Goal: Task Accomplishment & Management: Manage account settings

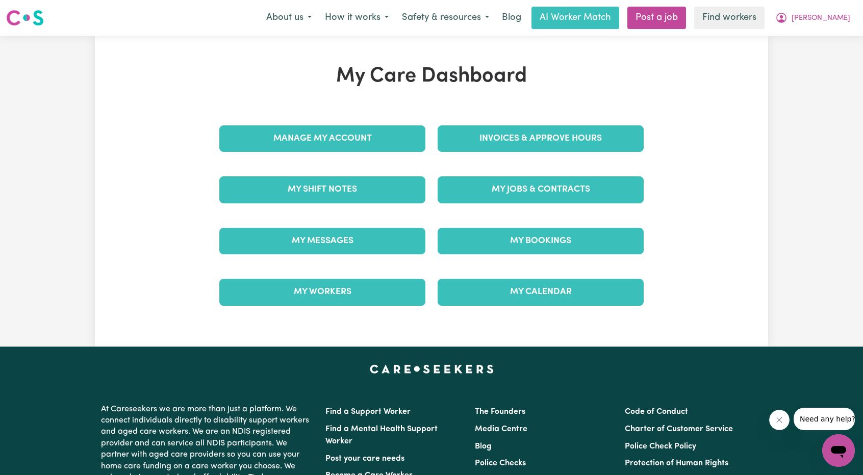
click at [509, 154] on div "Invoices & Approve Hours" at bounding box center [541, 138] width 218 height 51
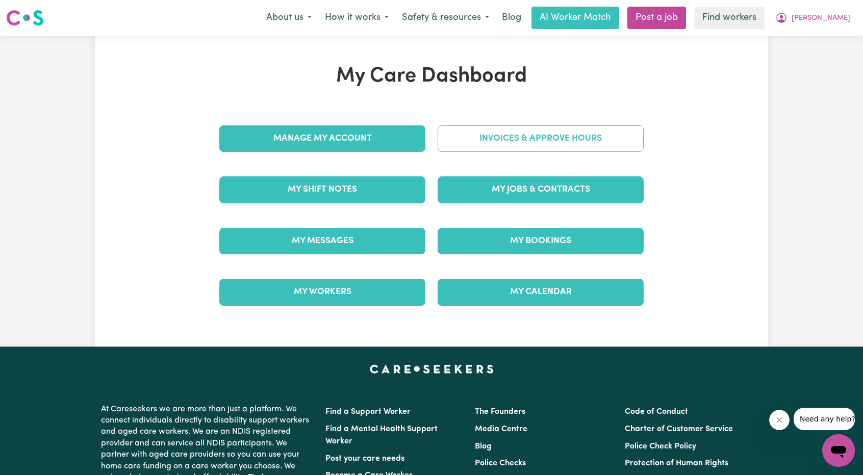
click at [513, 137] on link "Invoices & Approve Hours" at bounding box center [541, 138] width 206 height 27
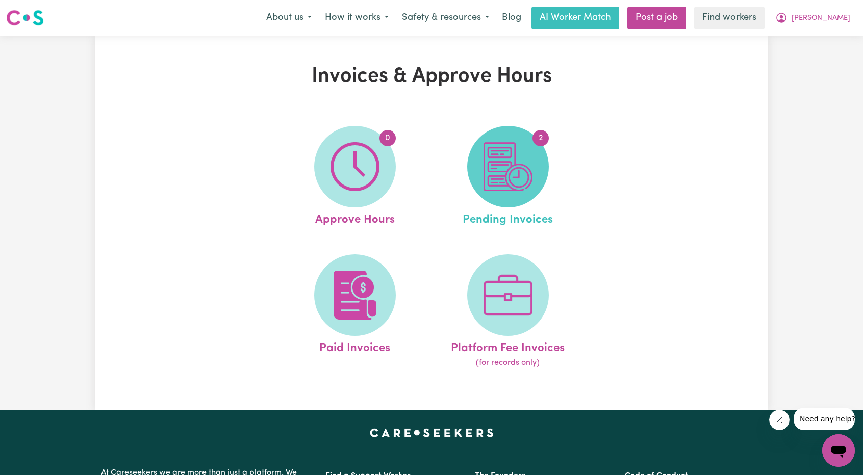
click at [521, 164] on img at bounding box center [508, 166] width 49 height 49
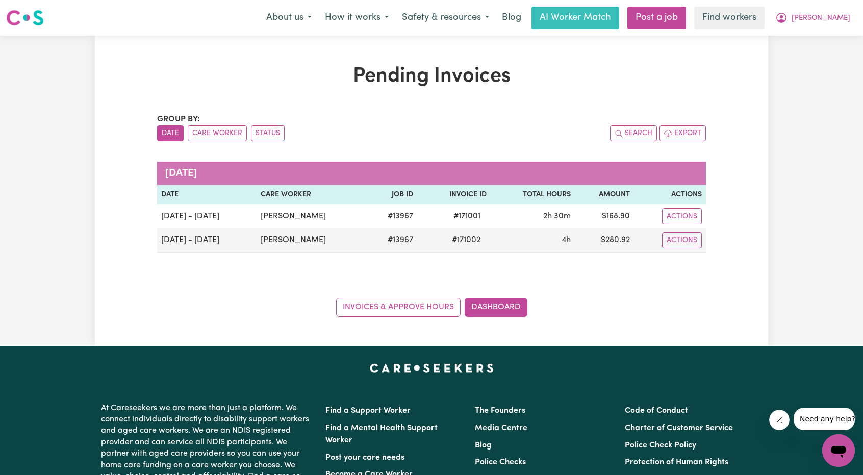
click at [844, 29] on div "Menu About us How it works Safety & resources Blog AI Worker Match Post a job F…" at bounding box center [431, 17] width 863 height 23
click at [831, 20] on span "[PERSON_NAME]" at bounding box center [821, 18] width 59 height 11
click at [818, 57] on link "Logout" at bounding box center [816, 58] width 81 height 19
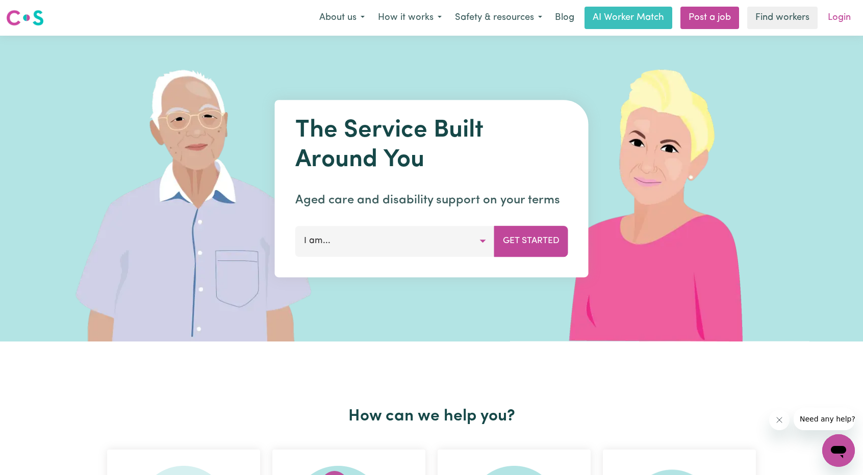
click at [845, 23] on link "Login" at bounding box center [839, 18] width 35 height 22
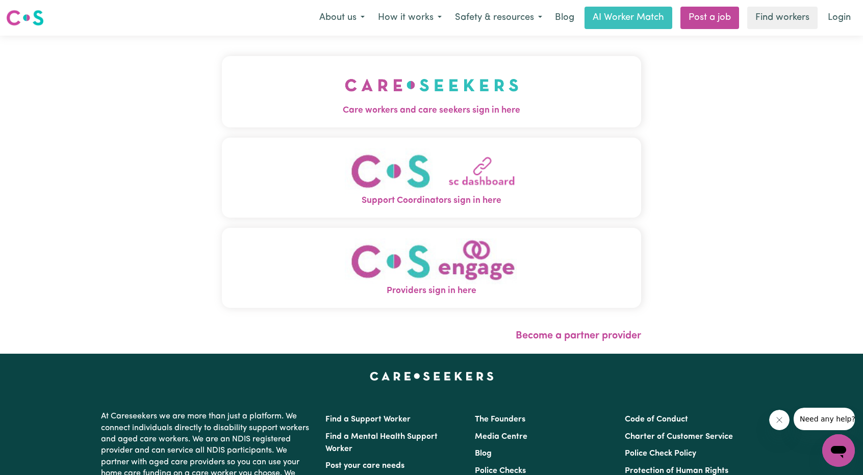
click at [361, 78] on img "Care workers and care seekers sign in here" at bounding box center [432, 85] width 174 height 38
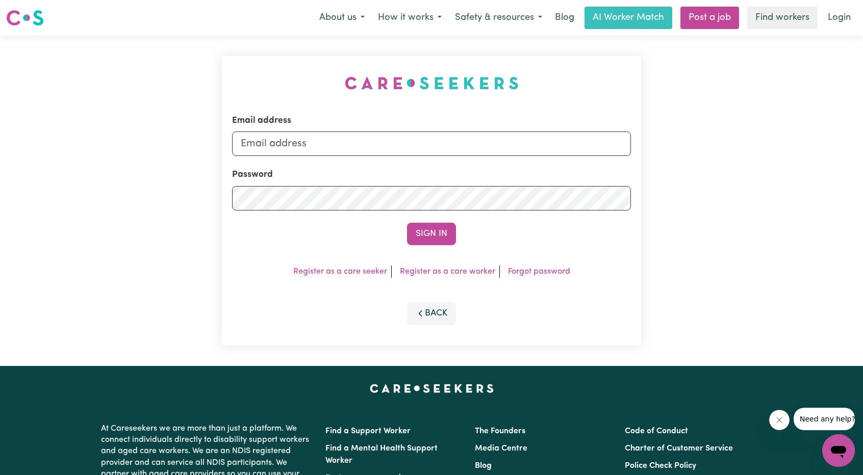
click at [423, 127] on div "Email address" at bounding box center [431, 135] width 399 height 42
click at [424, 134] on input "Email address" at bounding box center [431, 144] width 399 height 24
drag, startPoint x: 292, startPoint y: 144, endPoint x: 516, endPoint y: 176, distance: 226.7
click at [509, 176] on form "Email address [EMAIL_ADDRESS][PERSON_NAME][DOMAIN_NAME] Password Sign In" at bounding box center [431, 179] width 399 height 131
type input "[EMAIL_ADDRESS][DOMAIN_NAME]"
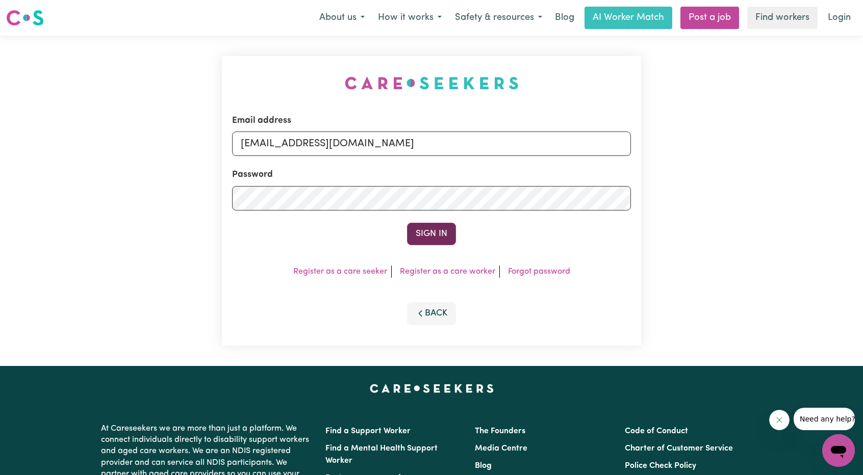
click at [438, 228] on button "Sign In" at bounding box center [431, 234] width 49 height 22
